Goal: Task Accomplishment & Management: Complete application form

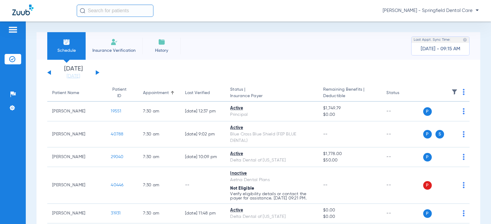
click at [112, 16] on input "text" at bounding box center [115, 11] width 77 height 12
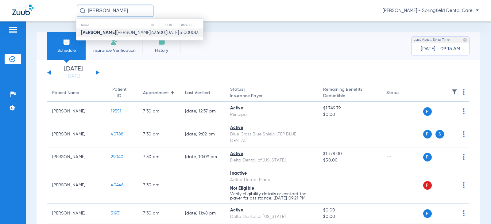
type input "[PERSON_NAME]"
click at [151, 32] on td "43400" at bounding box center [158, 33] width 14 height 9
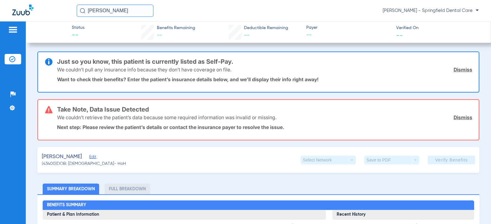
click at [94, 155] on span "Edit" at bounding box center [92, 158] width 6 height 6
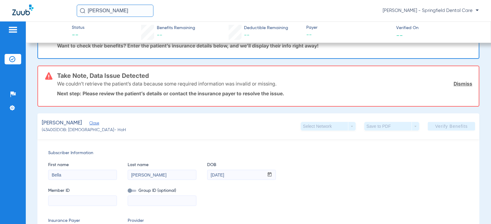
scroll to position [92, 0]
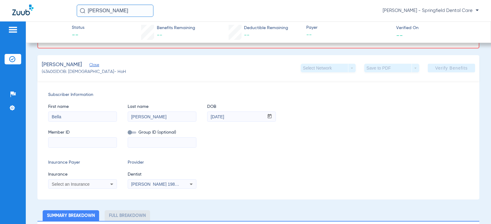
click at [97, 143] on input at bounding box center [82, 143] width 68 height 10
type input "941573016"
click at [156, 143] on input at bounding box center [162, 143] width 68 height 10
type input "698204"
click at [97, 183] on div "Select an Insurance" at bounding box center [76, 184] width 49 height 4
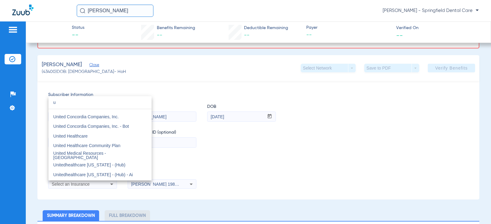
scroll to position [1533, 0]
type input "u"
click at [91, 134] on mat-option "United Healthcare" at bounding box center [99, 136] width 103 height 10
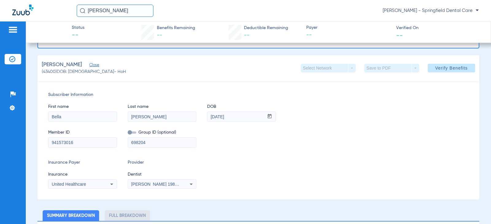
click at [183, 182] on div "[PERSON_NAME] 1982829420" at bounding box center [162, 184] width 68 height 7
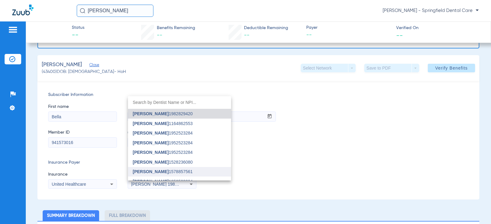
click at [173, 170] on span "[PERSON_NAME] 1578857561" at bounding box center [163, 172] width 60 height 4
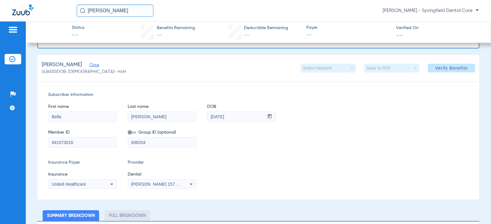
click at [313, 176] on div "Insurance Payer Insurance United Healthcare Provider Dentist [PERSON_NAME] 1578…" at bounding box center [258, 173] width 420 height 29
click at [450, 60] on div "[PERSON_NAME] (43400) DOB: [DEMOGRAPHIC_DATA] - HoH Select Network arrow_drop_d…" at bounding box center [257, 68] width 441 height 26
click at [445, 70] on span "Verify Benefits" at bounding box center [451, 68] width 32 height 5
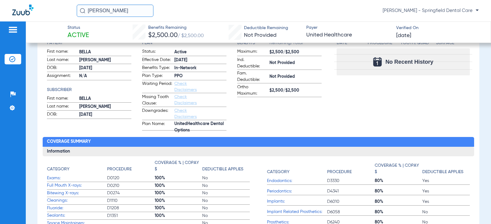
scroll to position [0, 0]
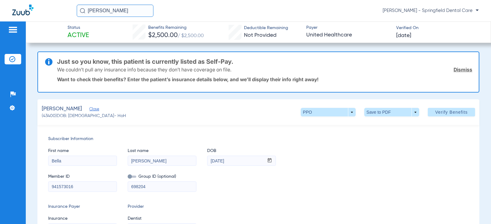
drag, startPoint x: 337, startPoint y: 165, endPoint x: 332, endPoint y: 81, distance: 83.6
